Goal: Task Accomplishment & Management: Manage account settings

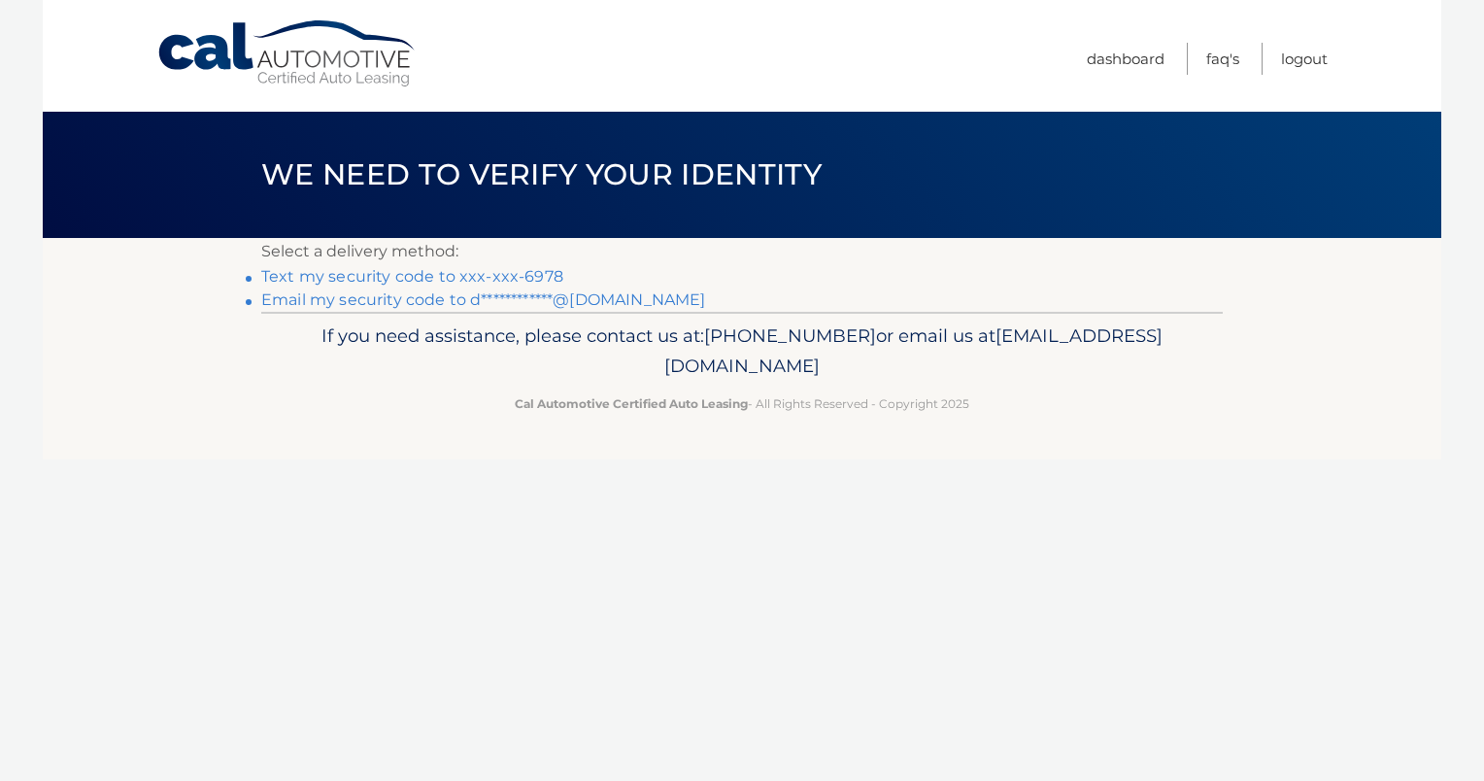
click at [466, 275] on link "Text my security code to xxx-xxx-6978" at bounding box center [412, 276] width 302 height 18
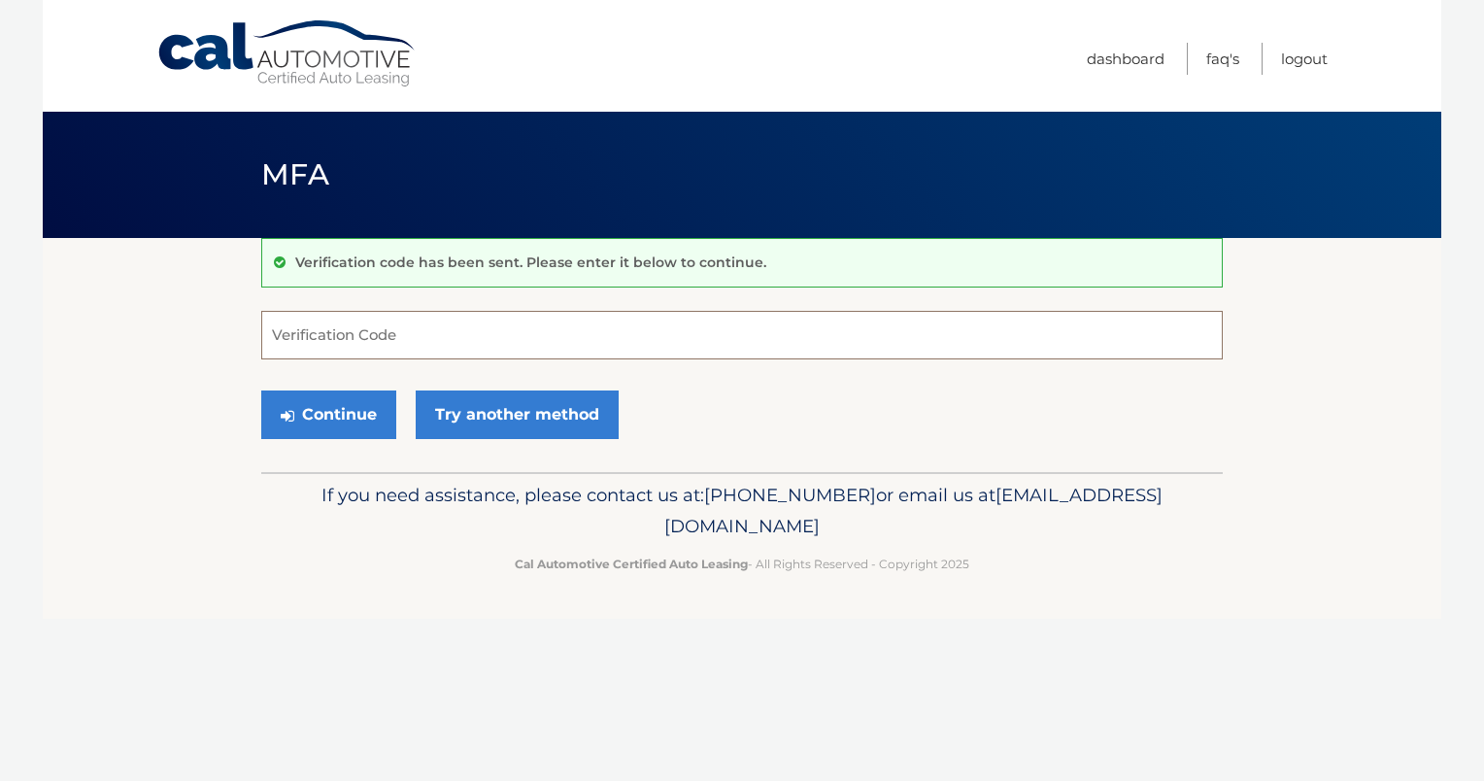
click at [383, 325] on input "Verification Code" at bounding box center [741, 335] width 961 height 49
type input "956416"
click at [357, 415] on button "Continue" at bounding box center [328, 414] width 135 height 49
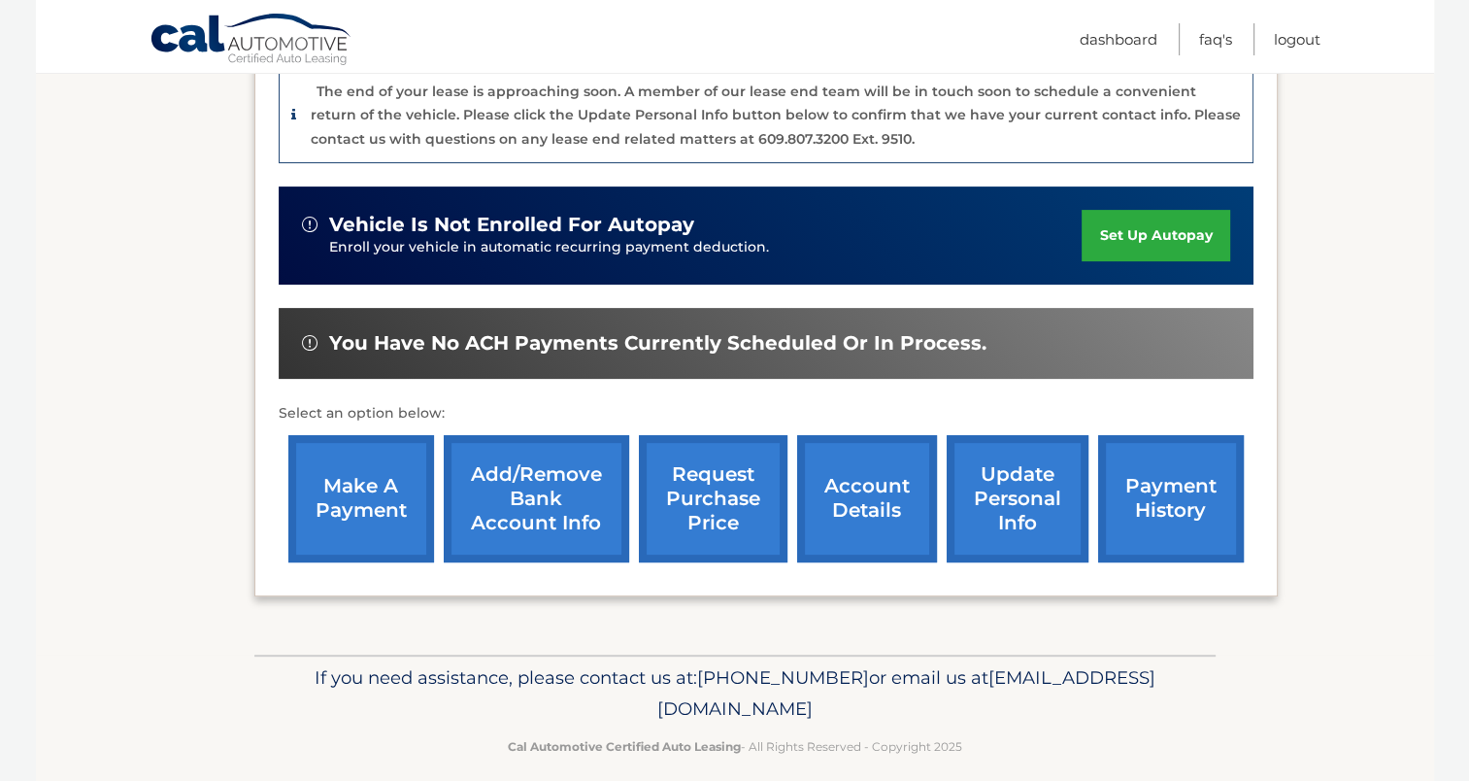
scroll to position [540, 0]
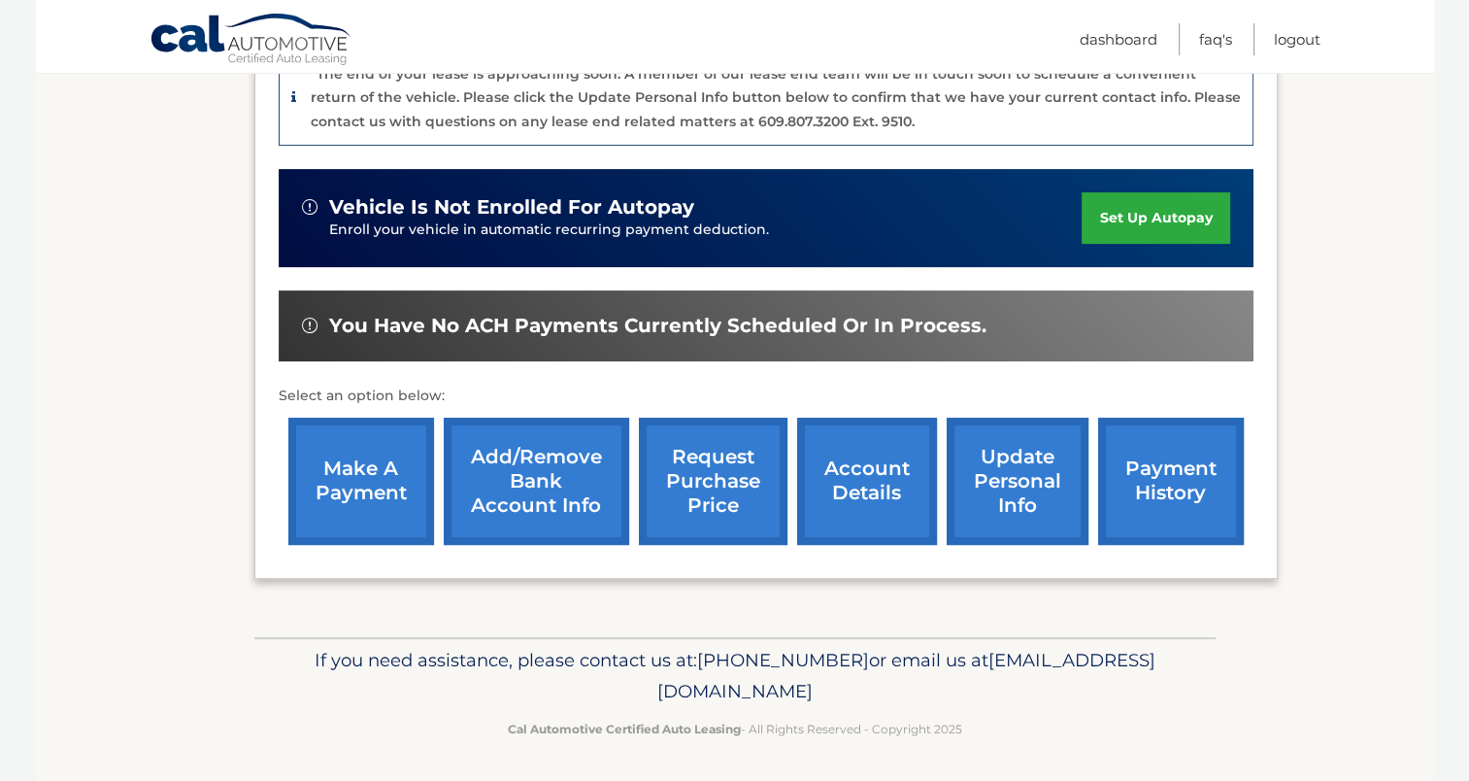
click at [843, 481] on link "account details" at bounding box center [867, 481] width 140 height 127
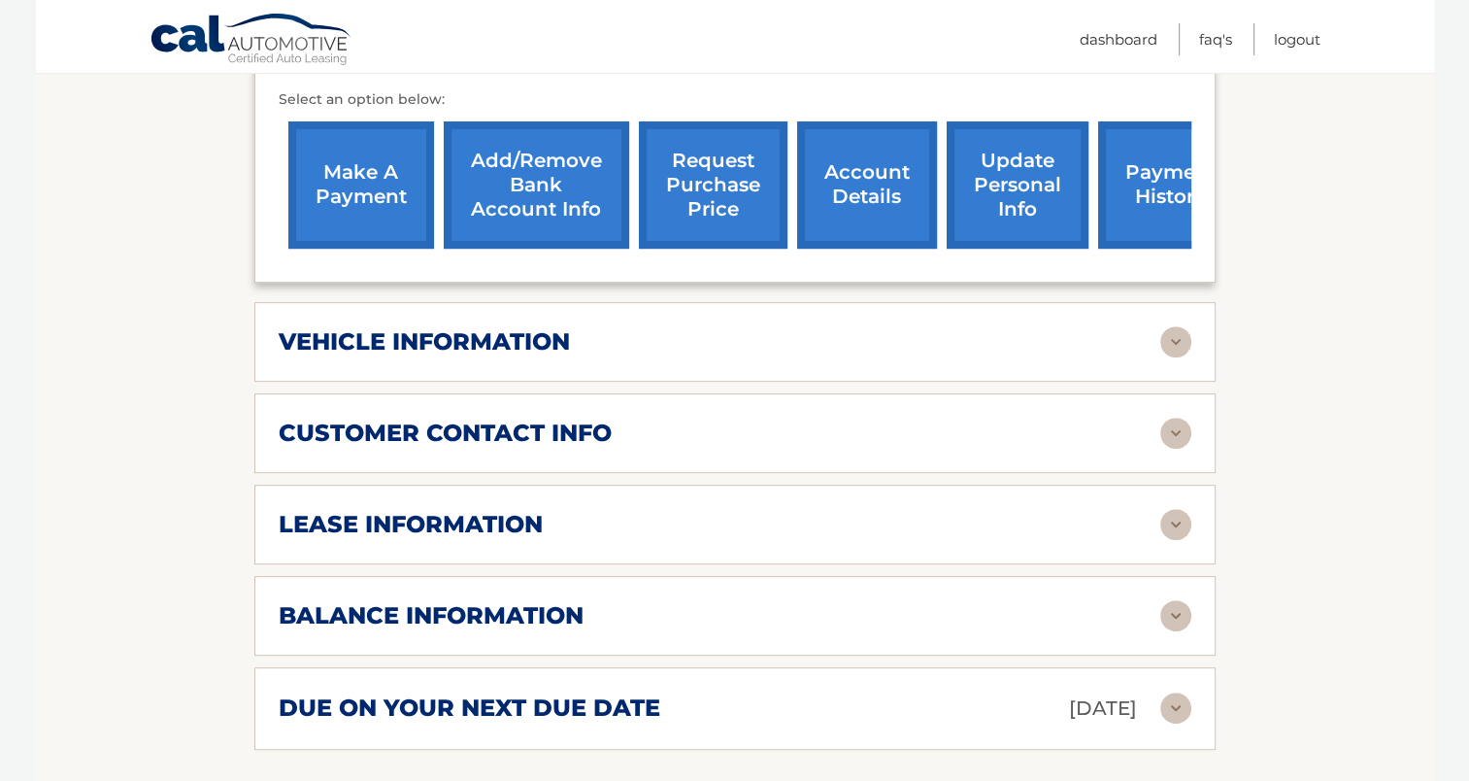
scroll to position [777, 0]
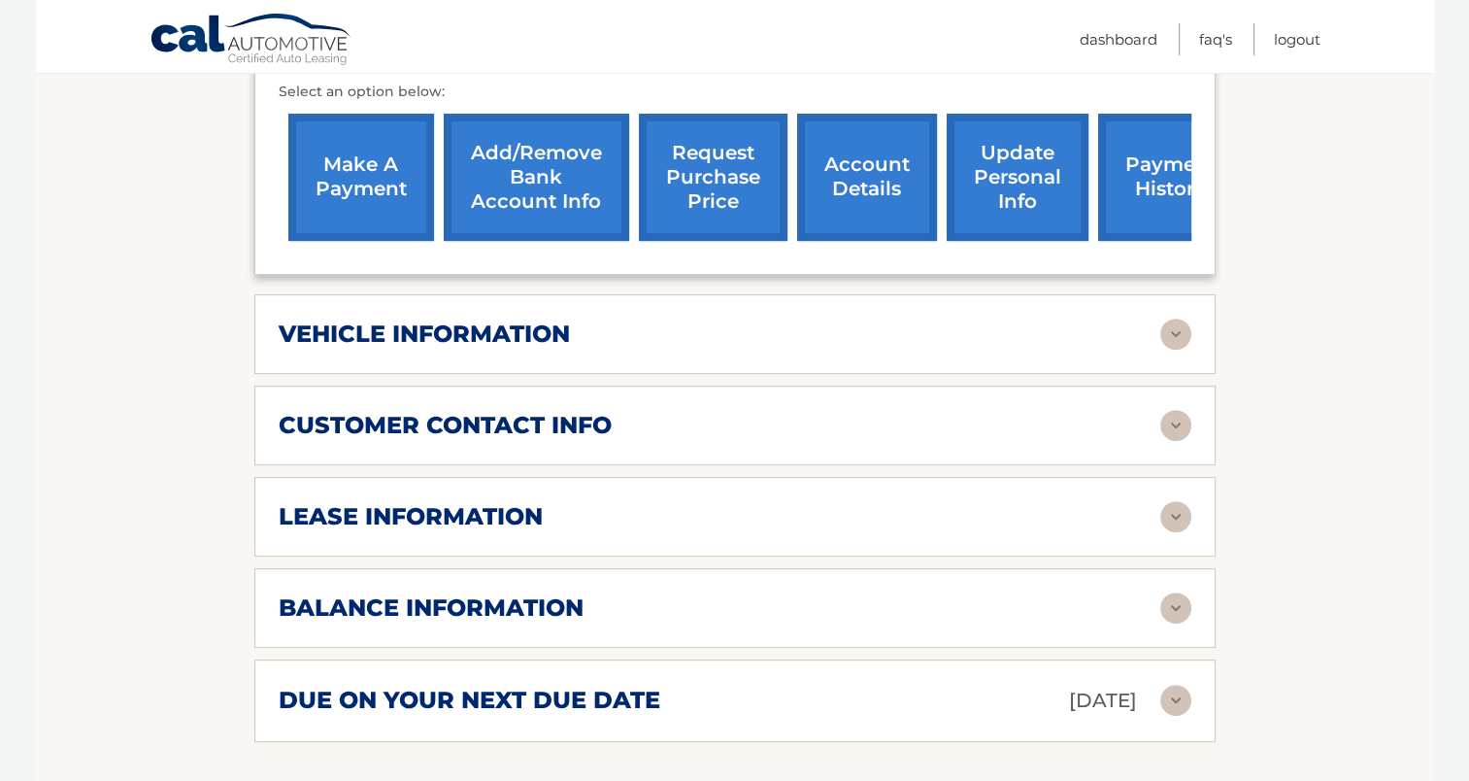
click at [1170, 592] on img at bounding box center [1176, 607] width 31 height 31
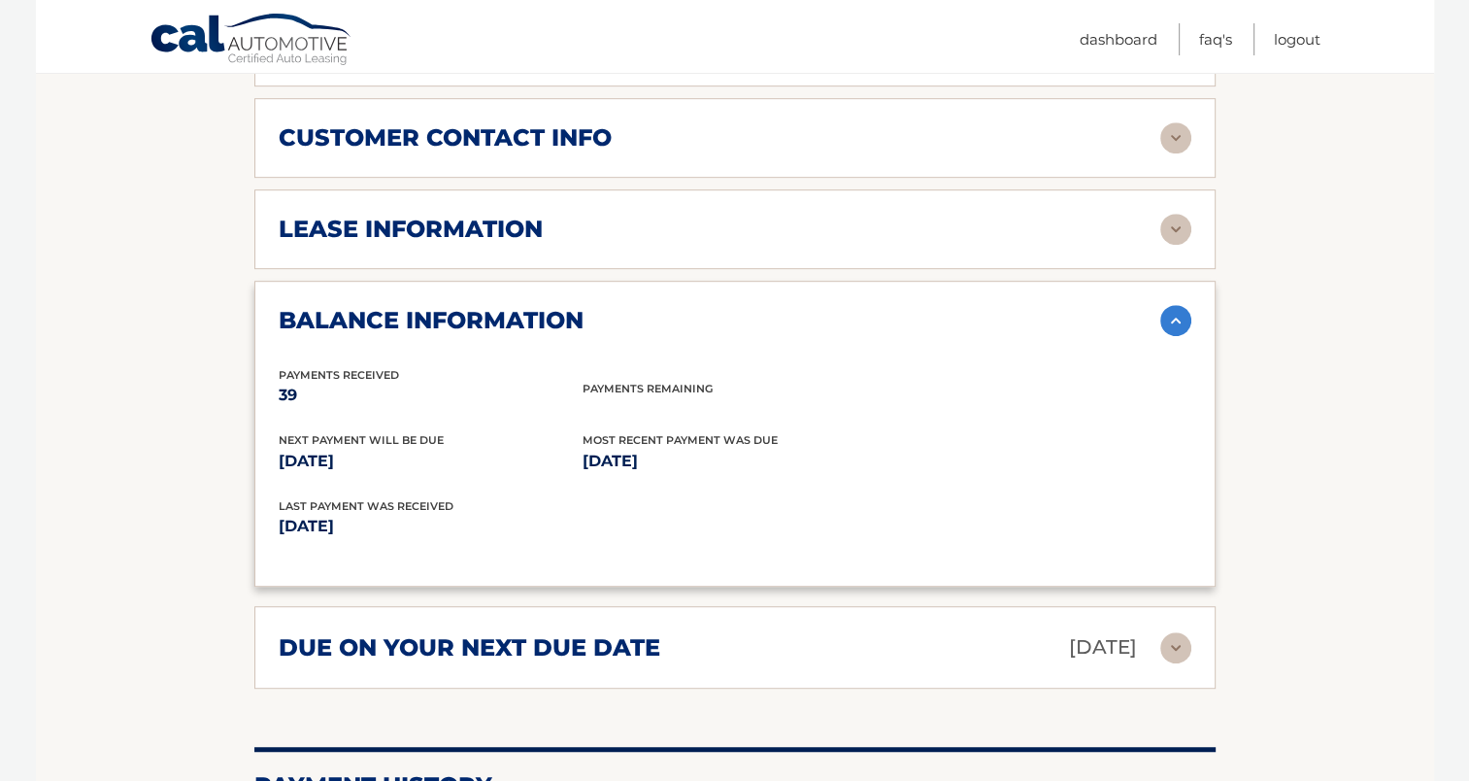
scroll to position [1068, 0]
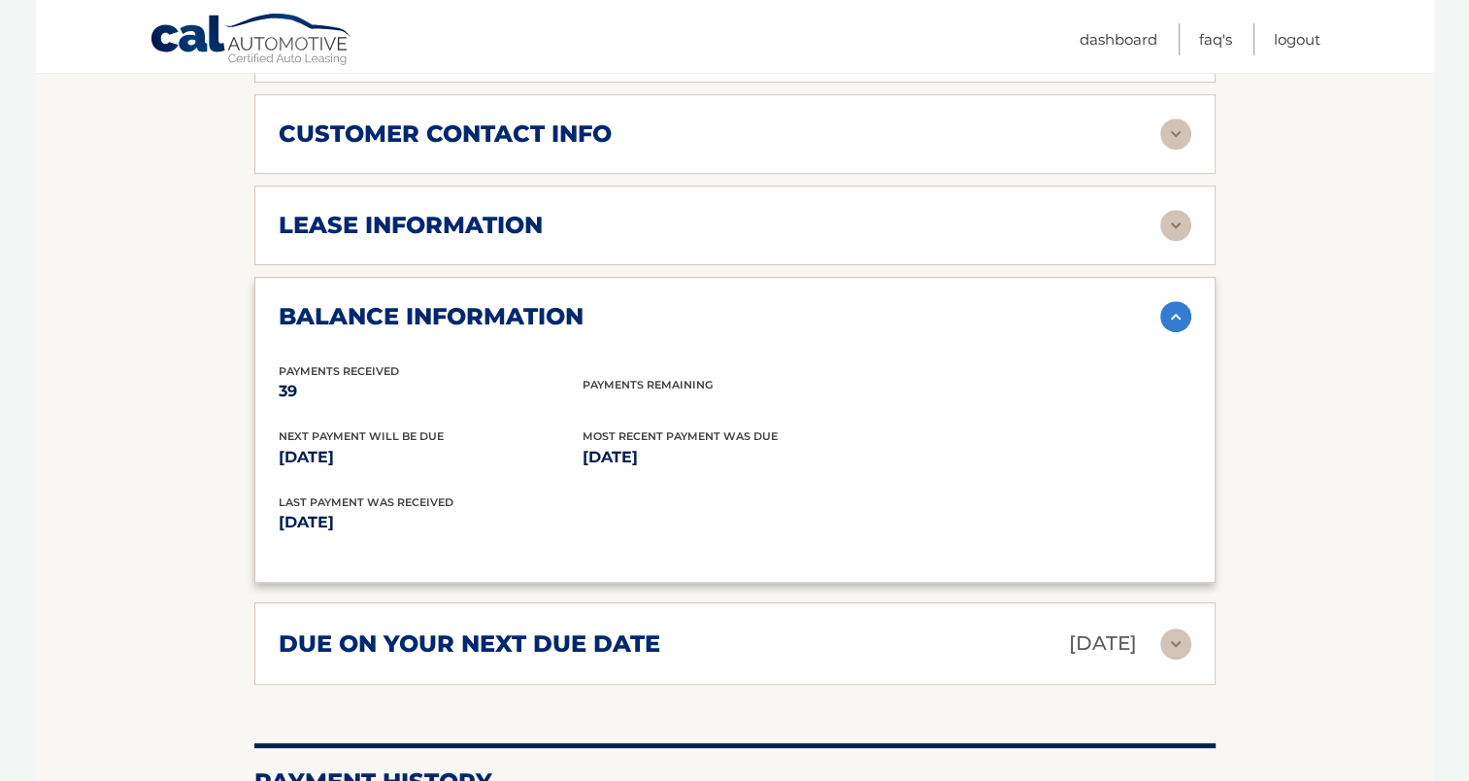
click at [1181, 301] on img at bounding box center [1176, 316] width 31 height 31
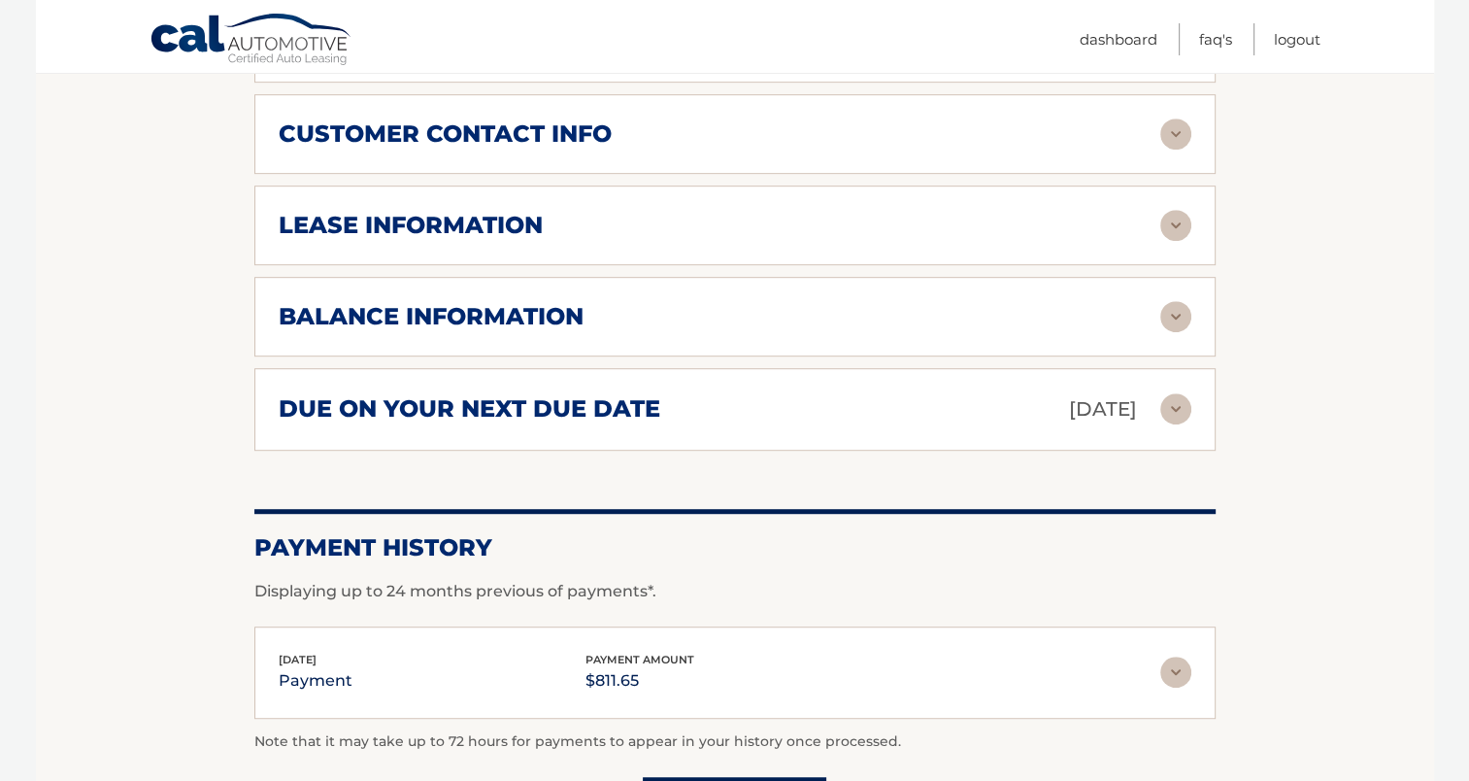
click at [1170, 210] on img at bounding box center [1176, 225] width 31 height 31
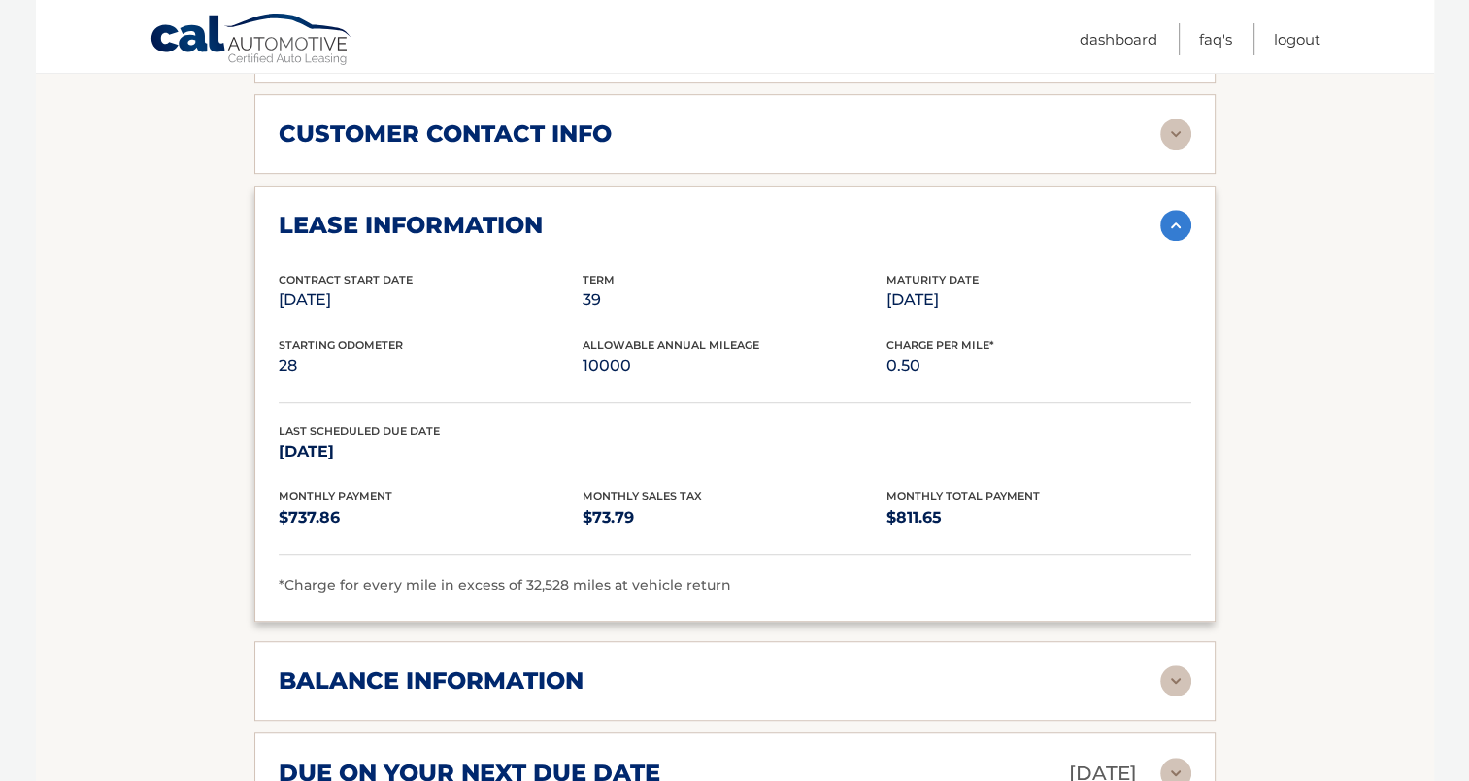
click at [1170, 210] on img at bounding box center [1176, 225] width 31 height 31
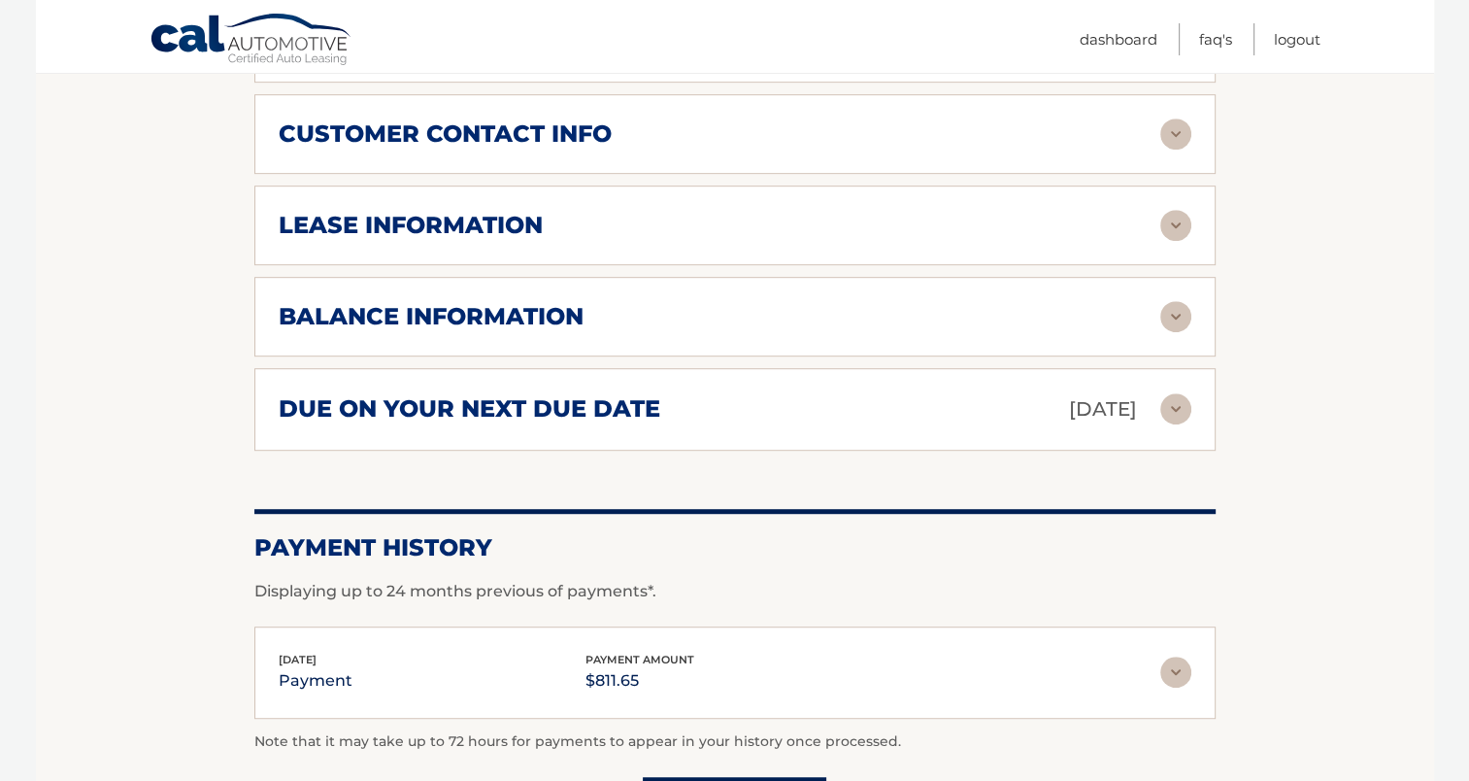
click at [1174, 393] on img at bounding box center [1176, 408] width 31 height 31
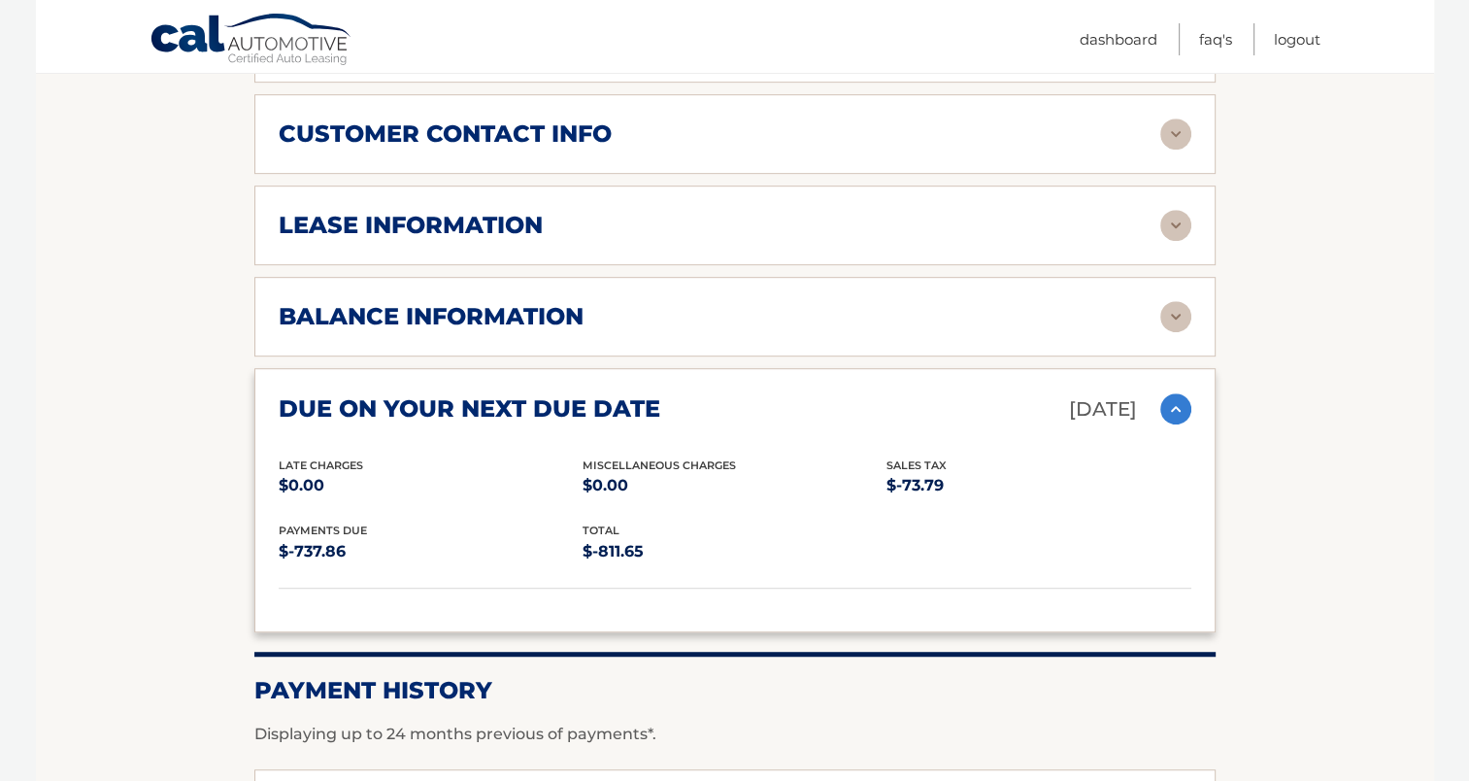
click at [1174, 393] on img at bounding box center [1176, 408] width 31 height 31
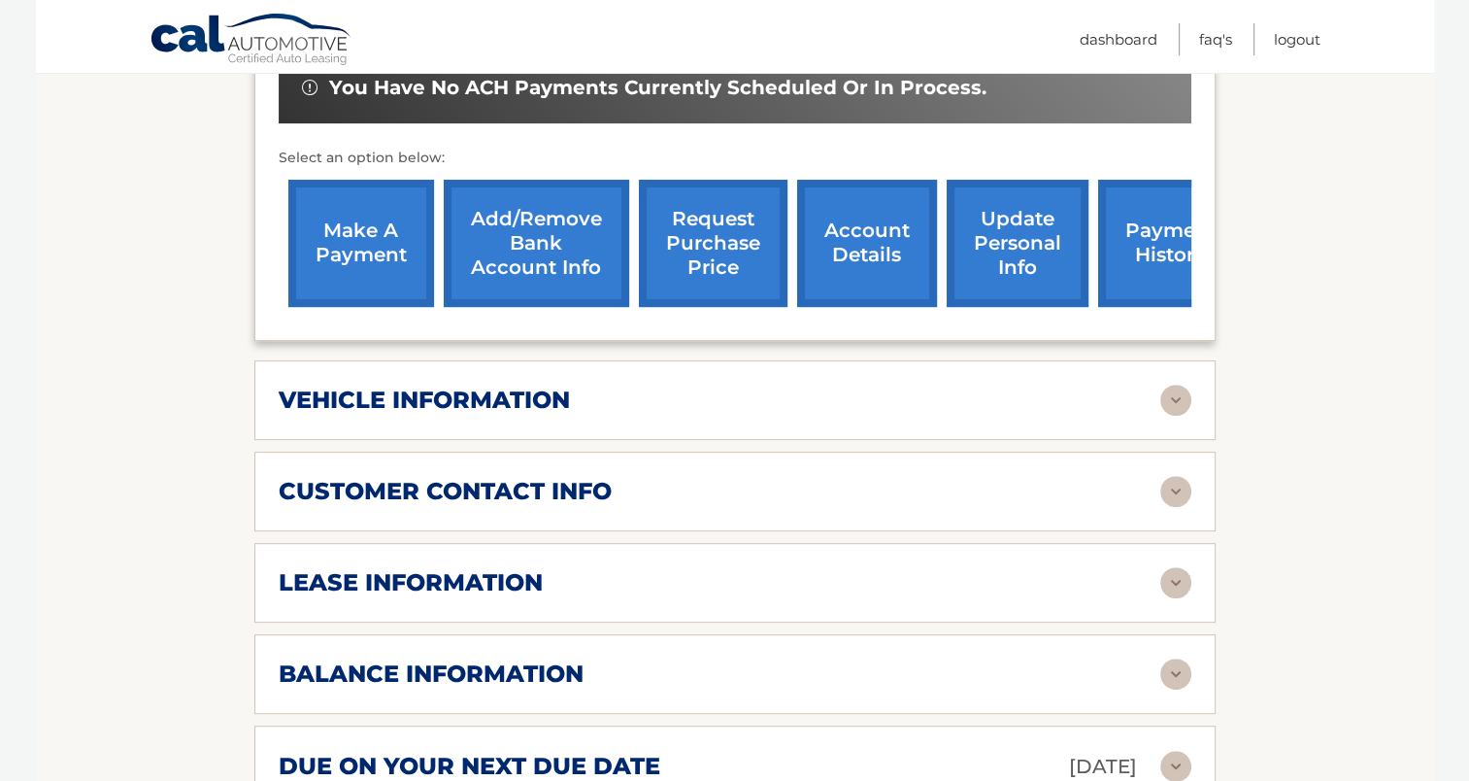
scroll to position [680, 0]
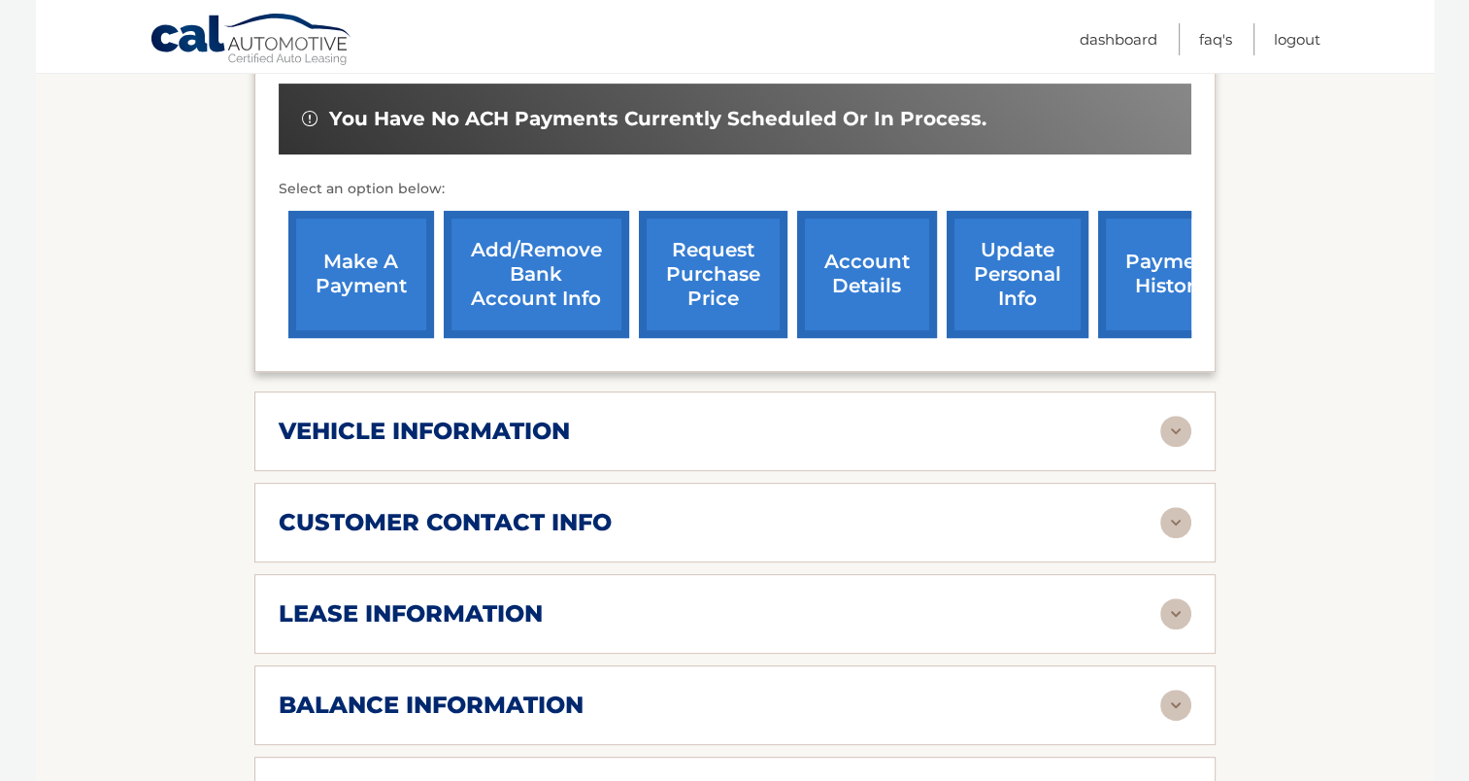
click at [710, 252] on link "request purchase price" at bounding box center [713, 274] width 149 height 127
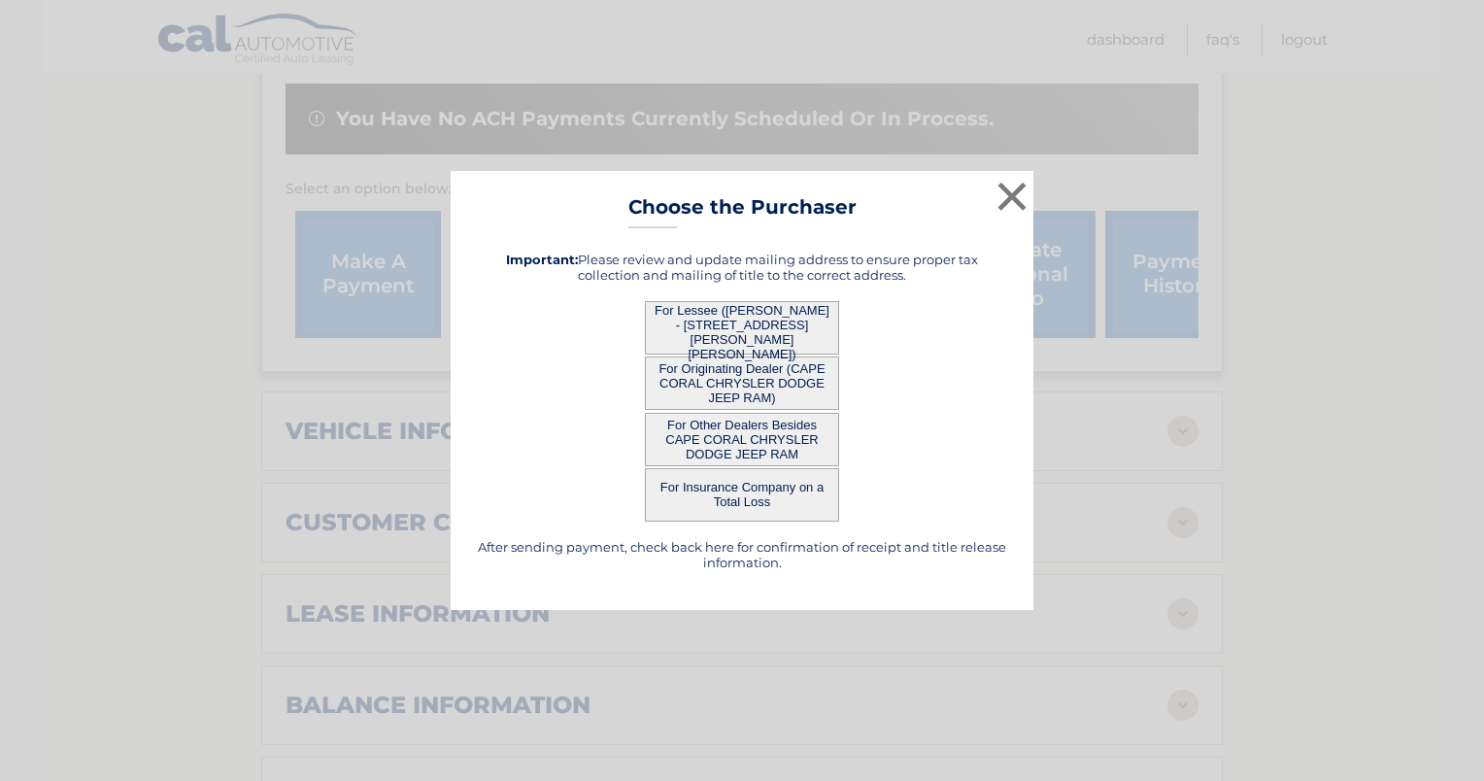
click at [693, 319] on button "For Lessee (DEBORA ROMANIELLO-KRIEG - 188 Clinton Lake Rd, , Clinton, PA 15026)" at bounding box center [742, 327] width 194 height 53
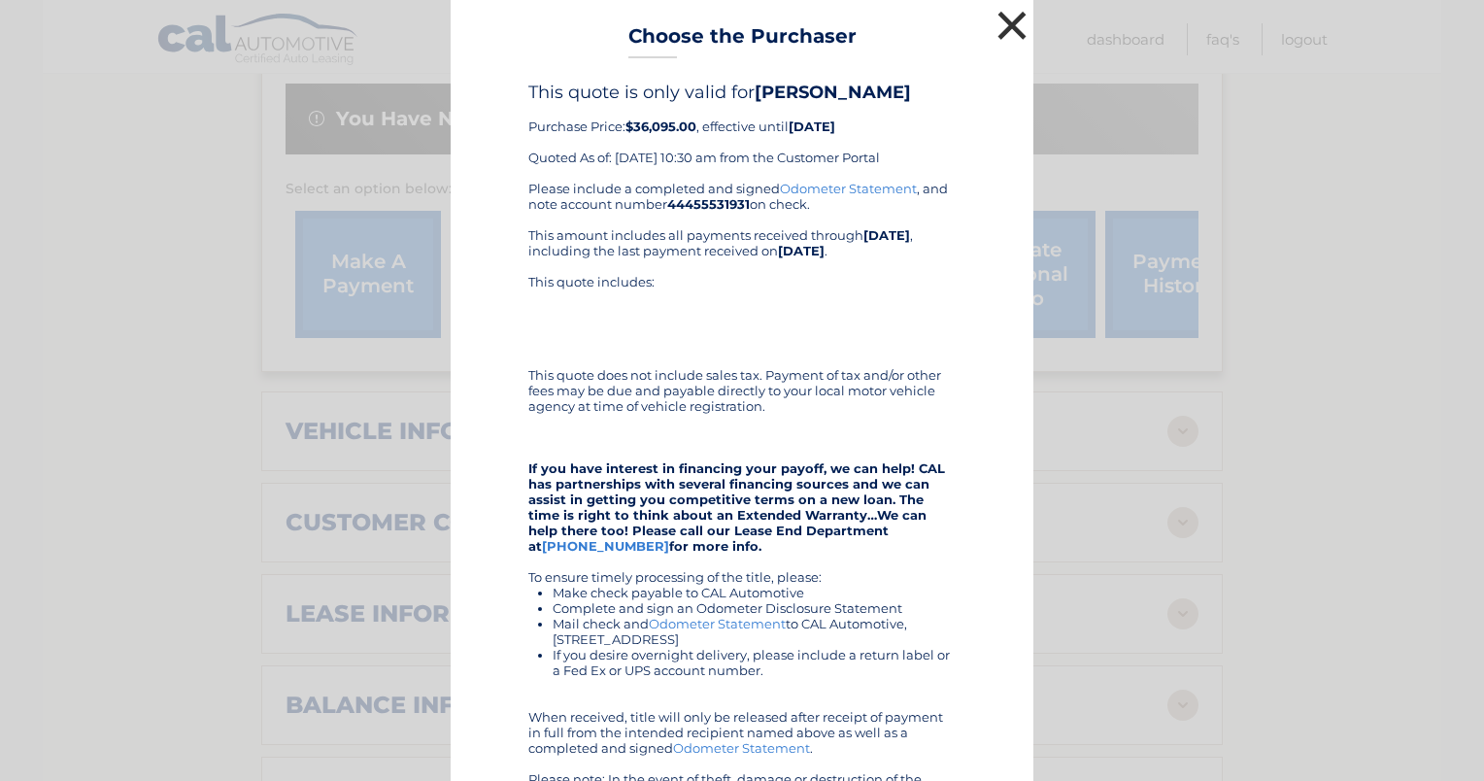
click at [1009, 24] on button "×" at bounding box center [1012, 25] width 39 height 39
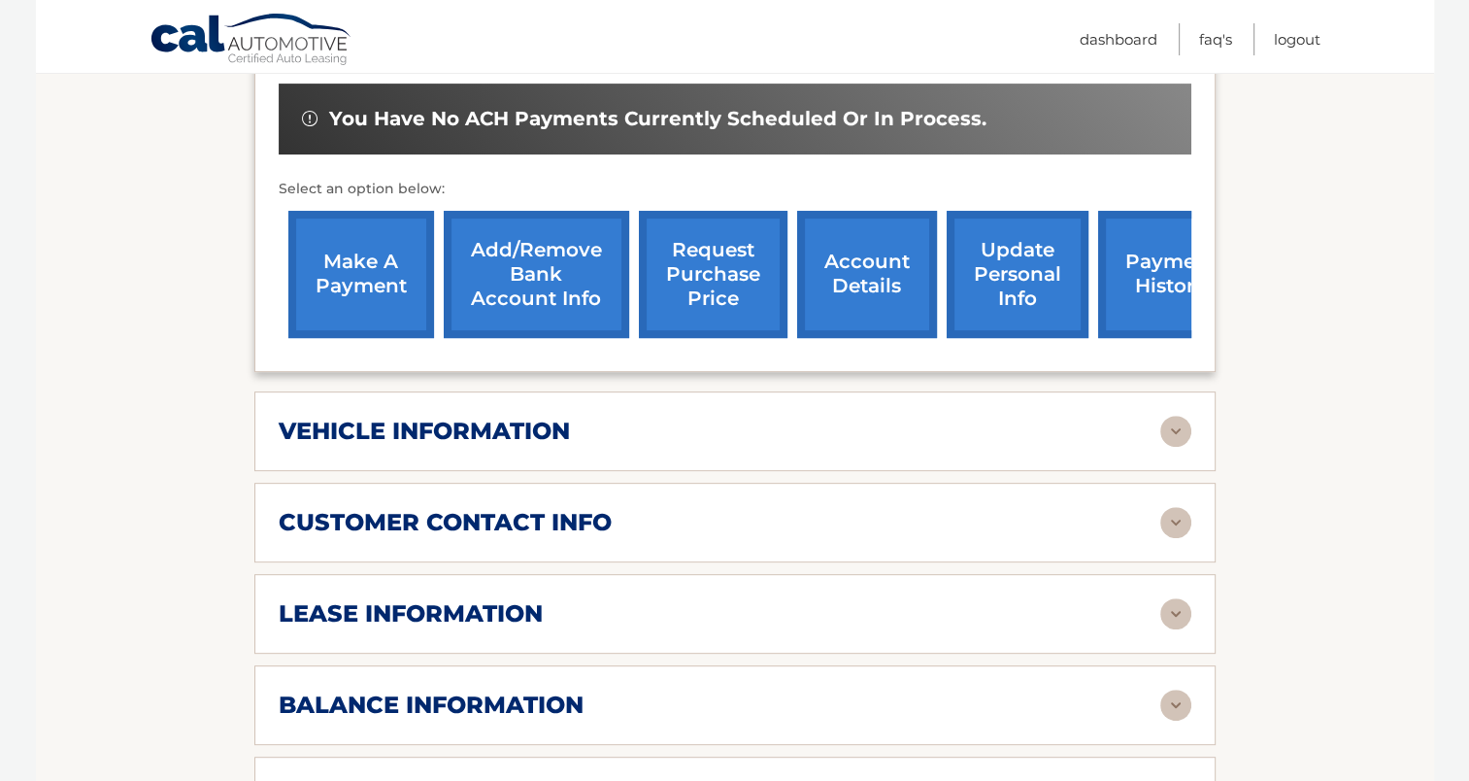
click at [686, 263] on link "request purchase price" at bounding box center [713, 274] width 149 height 127
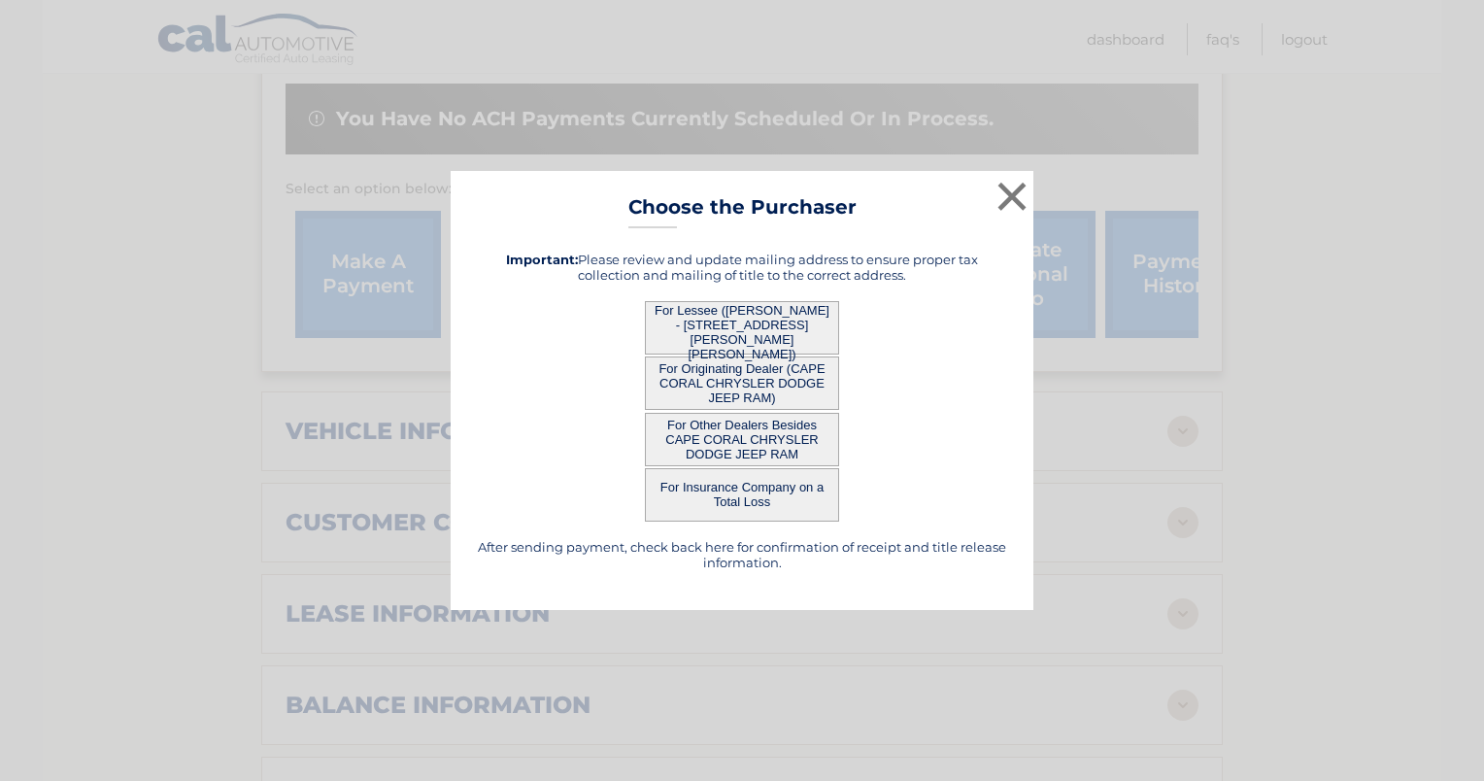
click at [691, 429] on button "For Other Dealers Besides CAPE CORAL CHRYSLER DODGE JEEP RAM" at bounding box center [742, 439] width 194 height 53
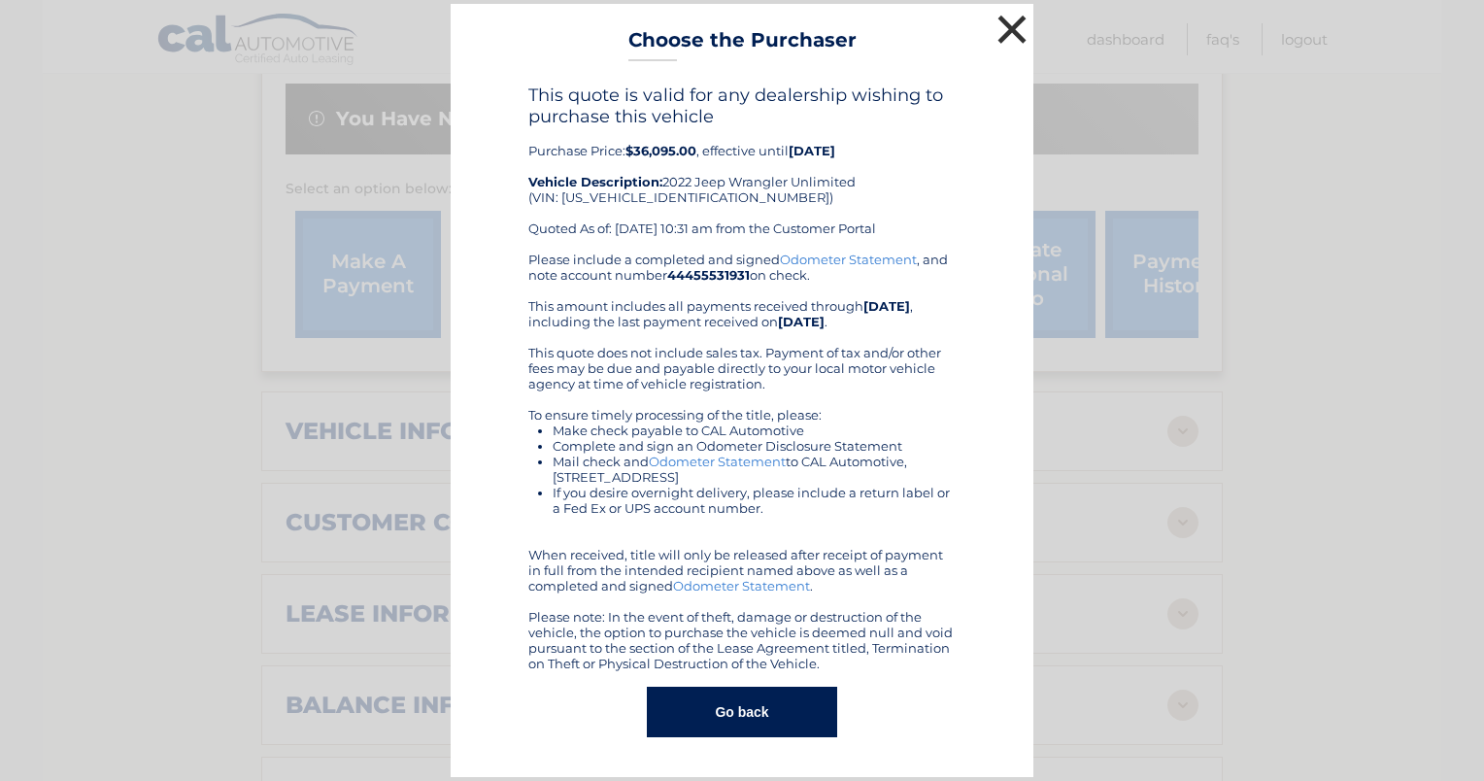
click at [1002, 26] on button "×" at bounding box center [1012, 29] width 39 height 39
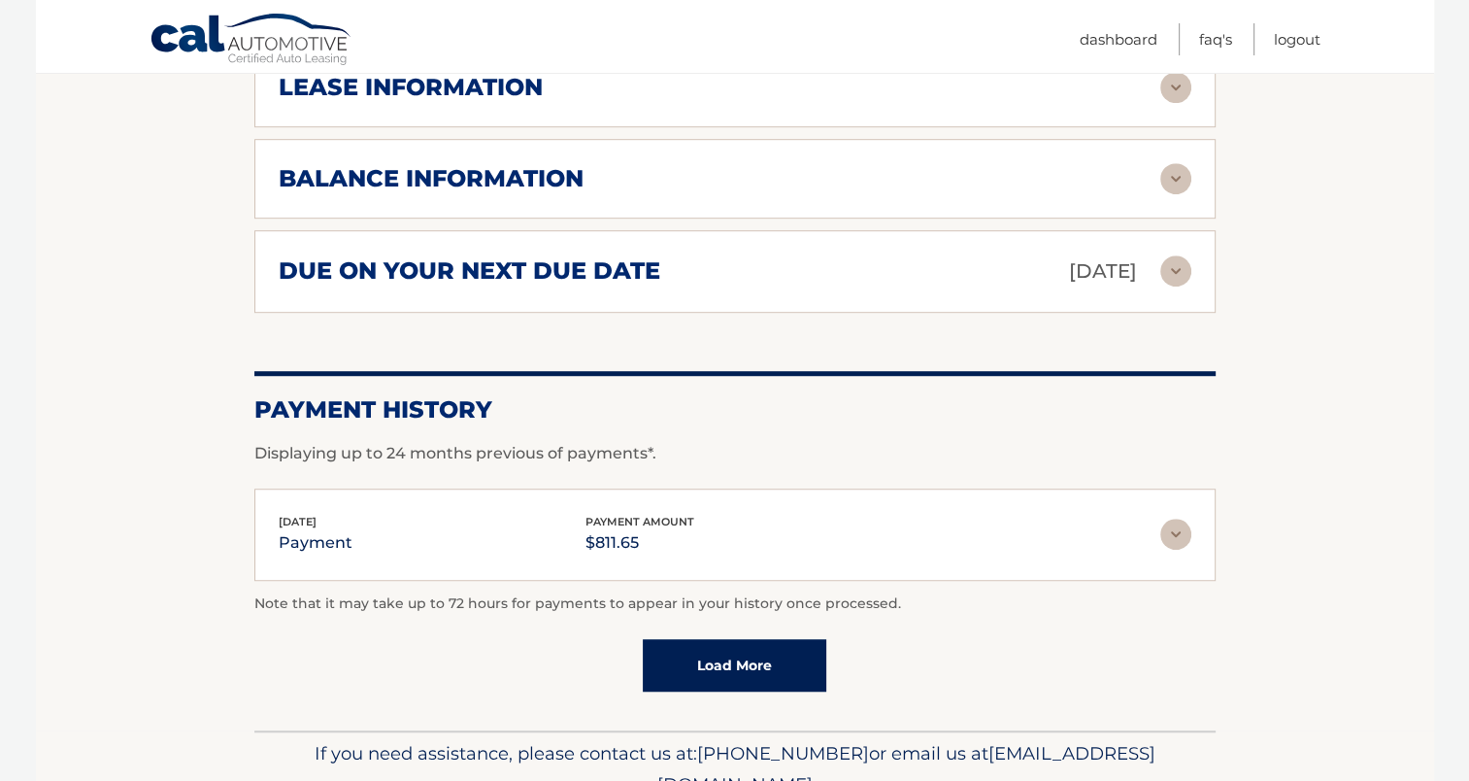
scroll to position [1262, 0]
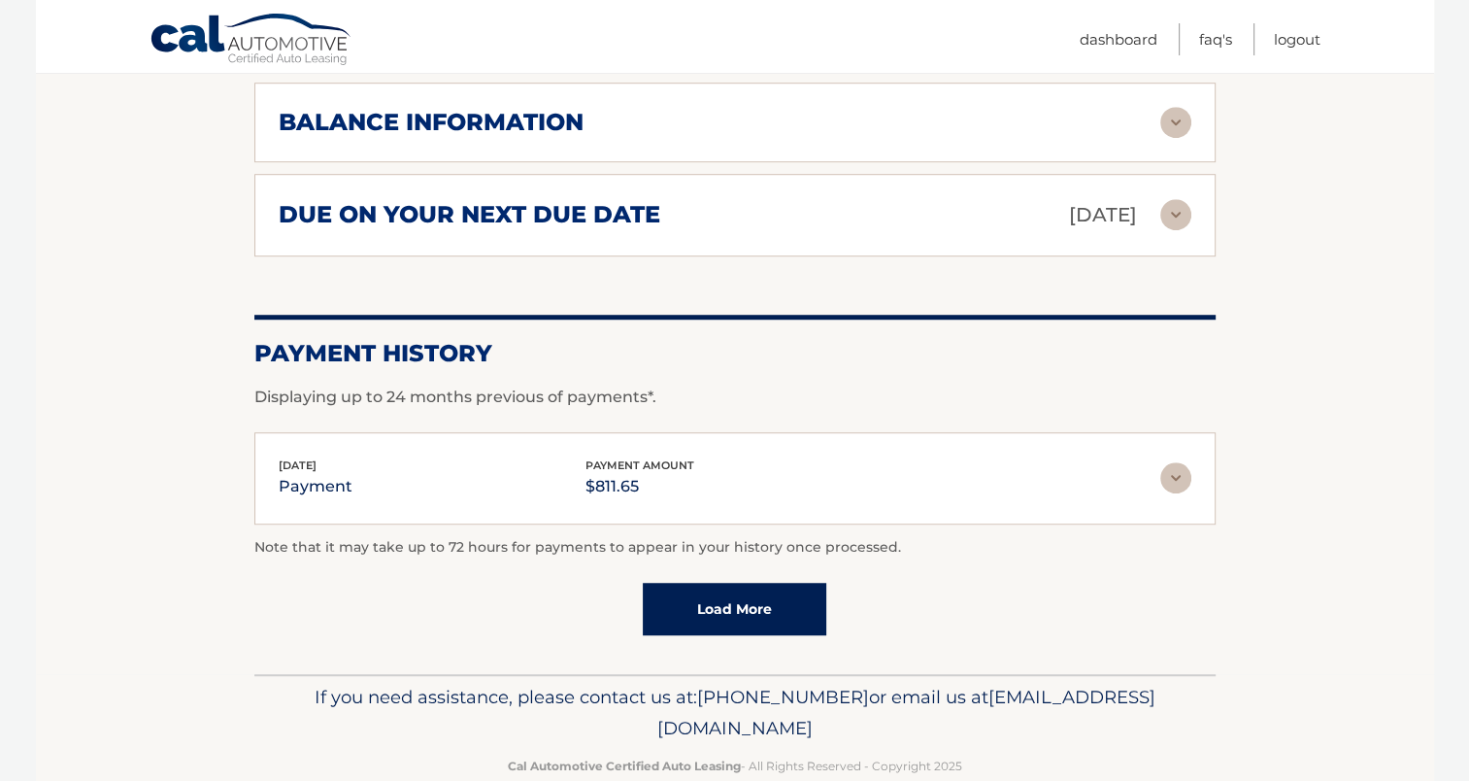
click at [1169, 462] on img at bounding box center [1176, 477] width 31 height 31
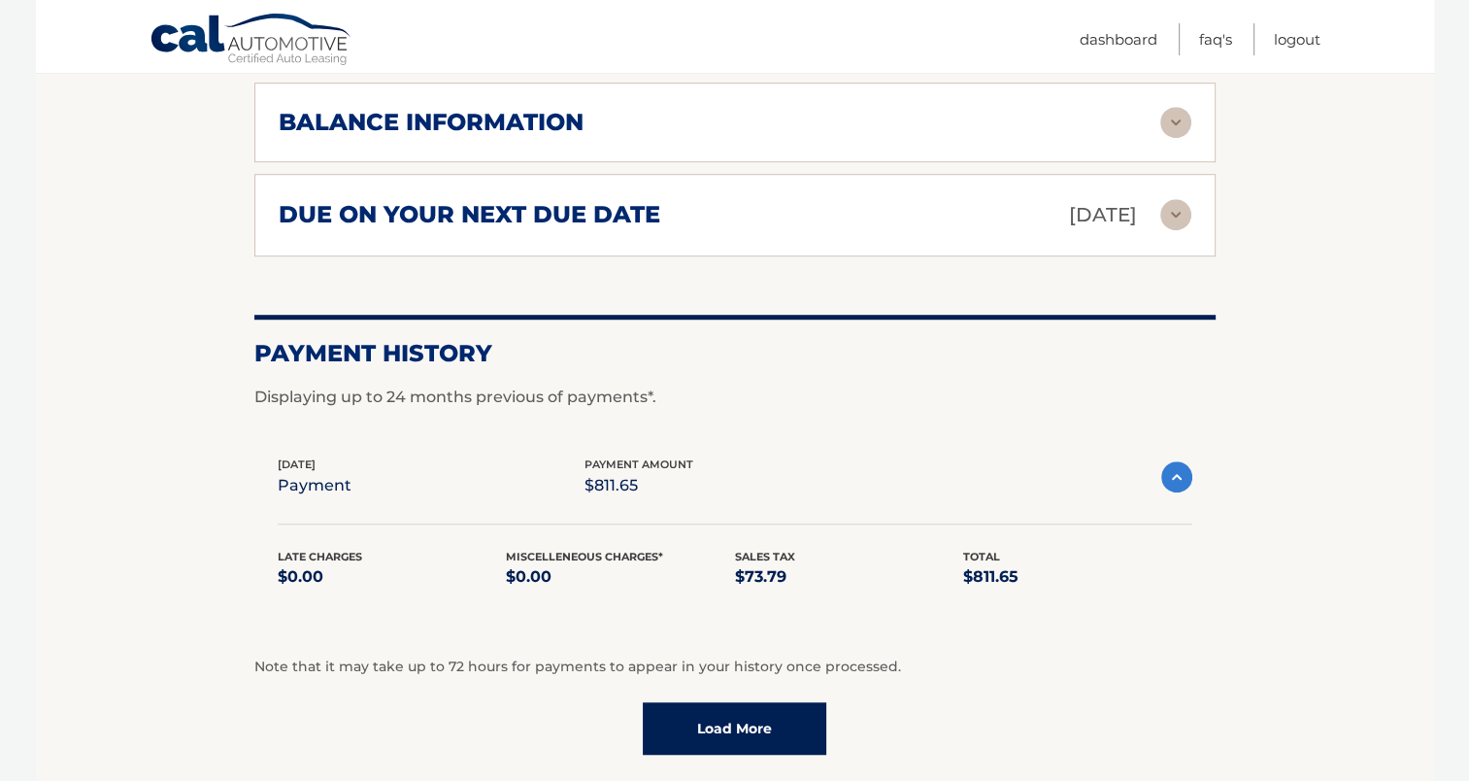
click at [1185, 461] on img at bounding box center [1176, 476] width 31 height 31
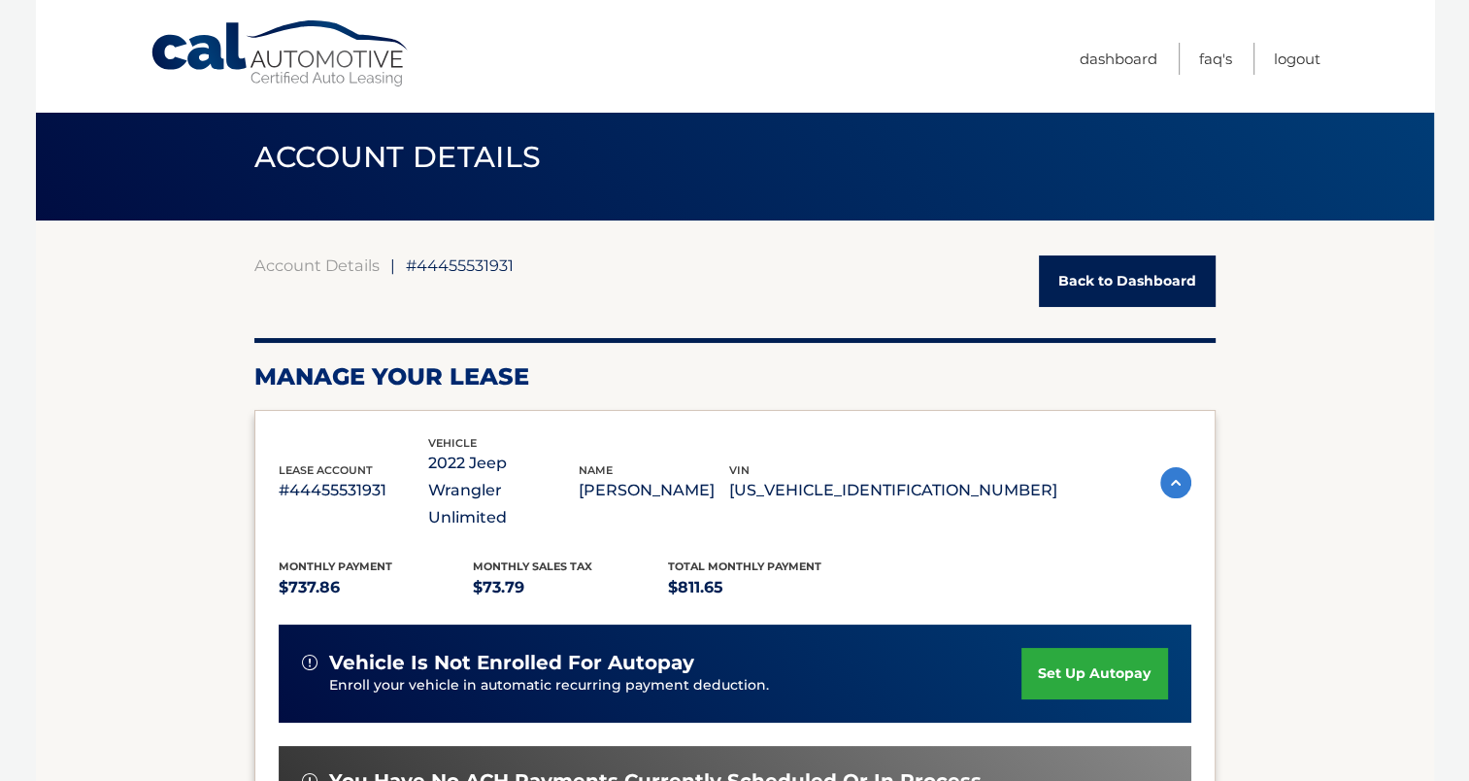
scroll to position [0, 0]
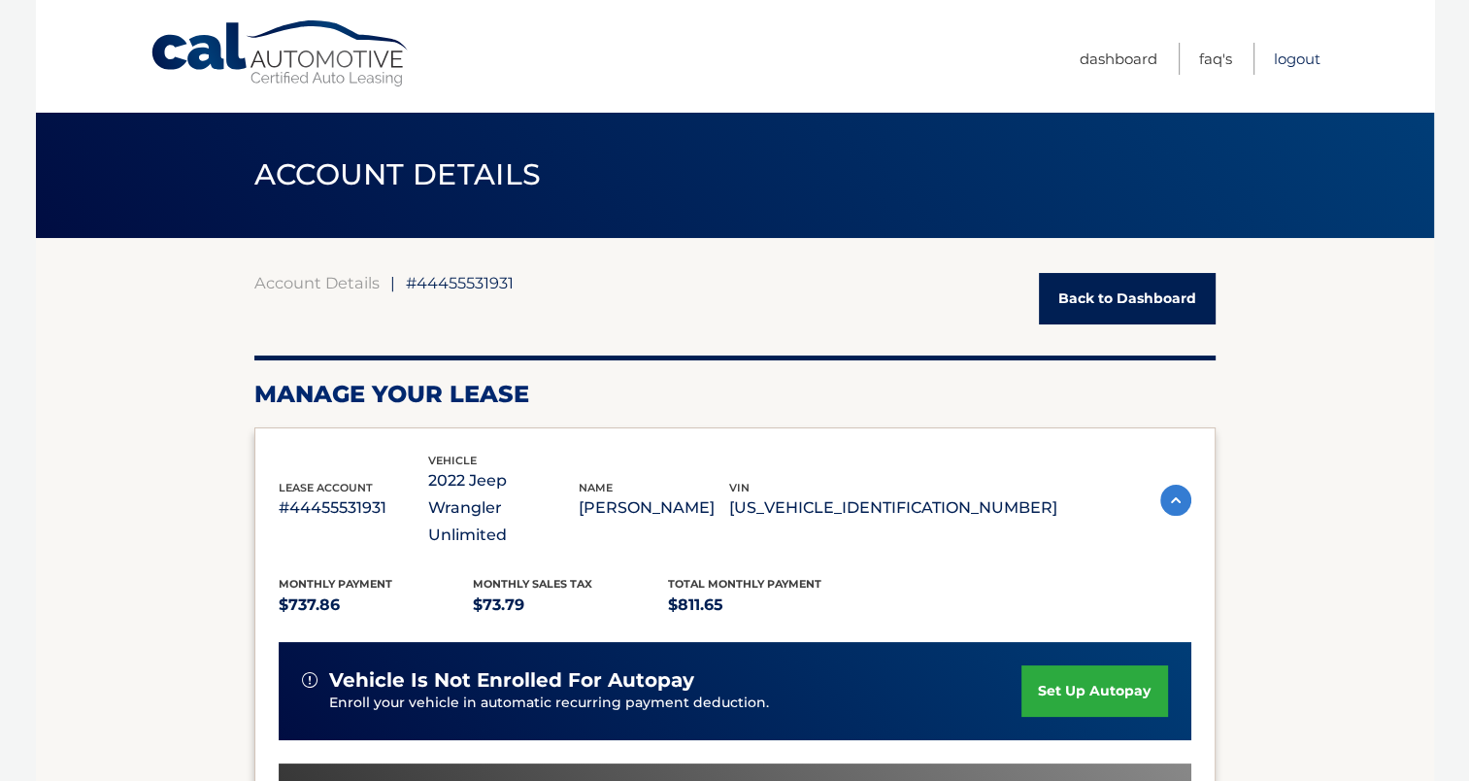
click at [1289, 54] on link "Logout" at bounding box center [1297, 59] width 47 height 32
